Goal: Task Accomplishment & Management: Manage account settings

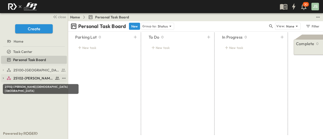
drag, startPoint x: 30, startPoint y: 78, endPoint x: 36, endPoint y: 78, distance: 5.6
click at [30, 78] on span "25102-[PERSON_NAME][DEMOGRAPHIC_DATA][GEOGRAPHIC_DATA]" at bounding box center [33, 78] width 40 height 5
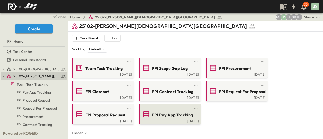
click at [169, 117] on span "FPI Pay App Tracking" at bounding box center [172, 115] width 41 height 6
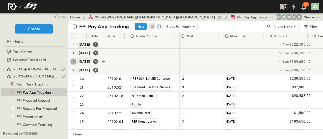
click at [73, 62] on icon "button" at bounding box center [74, 61] width 2 height 3
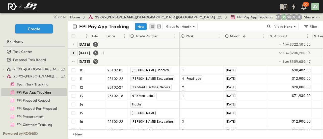
click at [73, 53] on icon "button" at bounding box center [73, 52] width 5 height 5
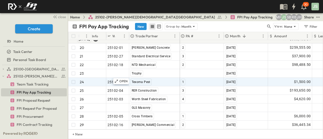
scroll to position [171, 0]
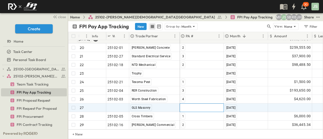
click at [208, 104] on div at bounding box center [202, 108] width 44 height 8
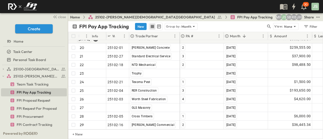
click at [212, 24] on div "FPI Pay App Tracking New Group by: Month" at bounding box center [169, 27] width 194 height 8
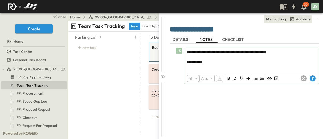
click at [223, 61] on p "**********" at bounding box center [251, 62] width 129 height 5
click at [217, 70] on div "**********" at bounding box center [251, 66] width 134 height 36
click at [313, 79] on circle at bounding box center [312, 78] width 6 height 6
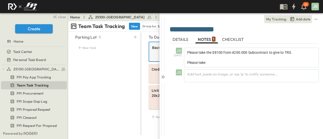
click at [176, 37] on span "DETAILS" at bounding box center [181, 39] width 17 height 5
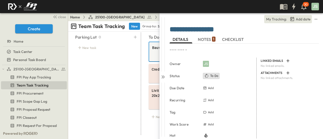
click at [199, 53] on textarea at bounding box center [236, 51] width 134 height 6
type textarea "****"
click at [210, 68] on div "Owner JS" at bounding box center [212, 64] width 87 height 12
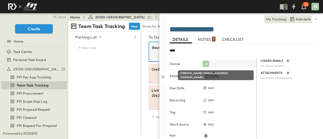
click at [208, 63] on div "JS" at bounding box center [206, 64] width 6 height 6
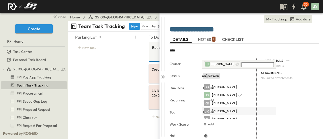
click at [229, 109] on span "[PERSON_NAME]" at bounding box center [224, 111] width 25 height 5
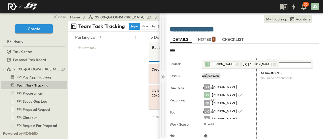
click at [162, 76] on icon at bounding box center [162, 76] width 5 height 5
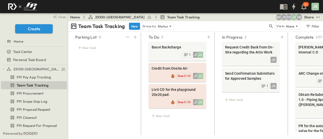
click at [119, 81] on div "Parking Lot 0 New task" at bounding box center [104, 84] width 70 height 102
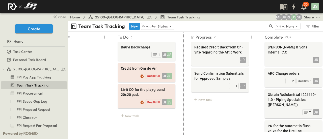
scroll to position [0, 37]
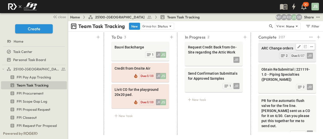
click at [268, 46] on span "ARC Change orders" at bounding box center [286, 48] width 51 height 5
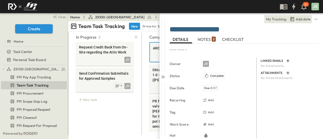
scroll to position [0, 163]
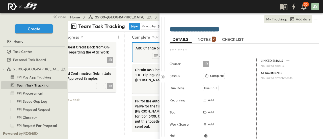
click at [206, 39] on span "NOTES 2" at bounding box center [206, 39] width 18 height 5
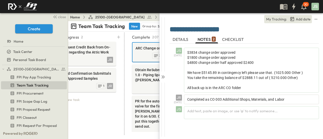
click at [179, 35] on div "**********" at bounding box center [243, 30] width 149 height 10
click at [179, 35] on button "DETAILS" at bounding box center [180, 39] width 23 height 8
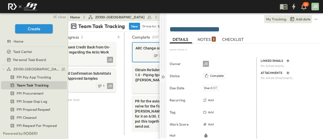
click at [162, 77] on icon at bounding box center [162, 76] width 2 height 3
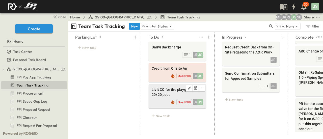
click at [169, 91] on span "Livit CO for the playground 20x20 pad." at bounding box center [177, 92] width 51 height 10
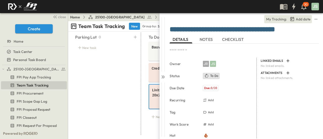
click at [211, 39] on span "NOTES" at bounding box center [206, 39] width 14 height 5
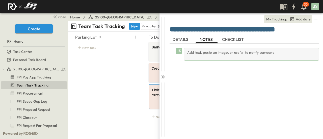
click at [221, 60] on div "Add text, paste an image, or use '@' to notify someone..." at bounding box center [251, 54] width 135 height 13
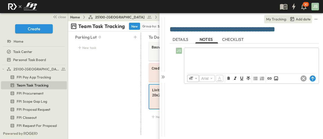
click at [215, 55] on div at bounding box center [251, 59] width 134 height 22
click at [173, 41] on span "DETAILS" at bounding box center [181, 39] width 17 height 5
click at [310, 76] on icon at bounding box center [312, 78] width 6 height 6
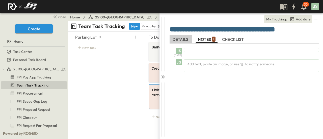
click at [183, 40] on span "DETAILS" at bounding box center [181, 39] width 17 height 5
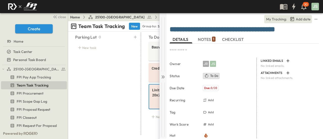
click at [166, 74] on div at bounding box center [162, 75] width 7 height 125
